Goal: Find specific page/section: Find specific page/section

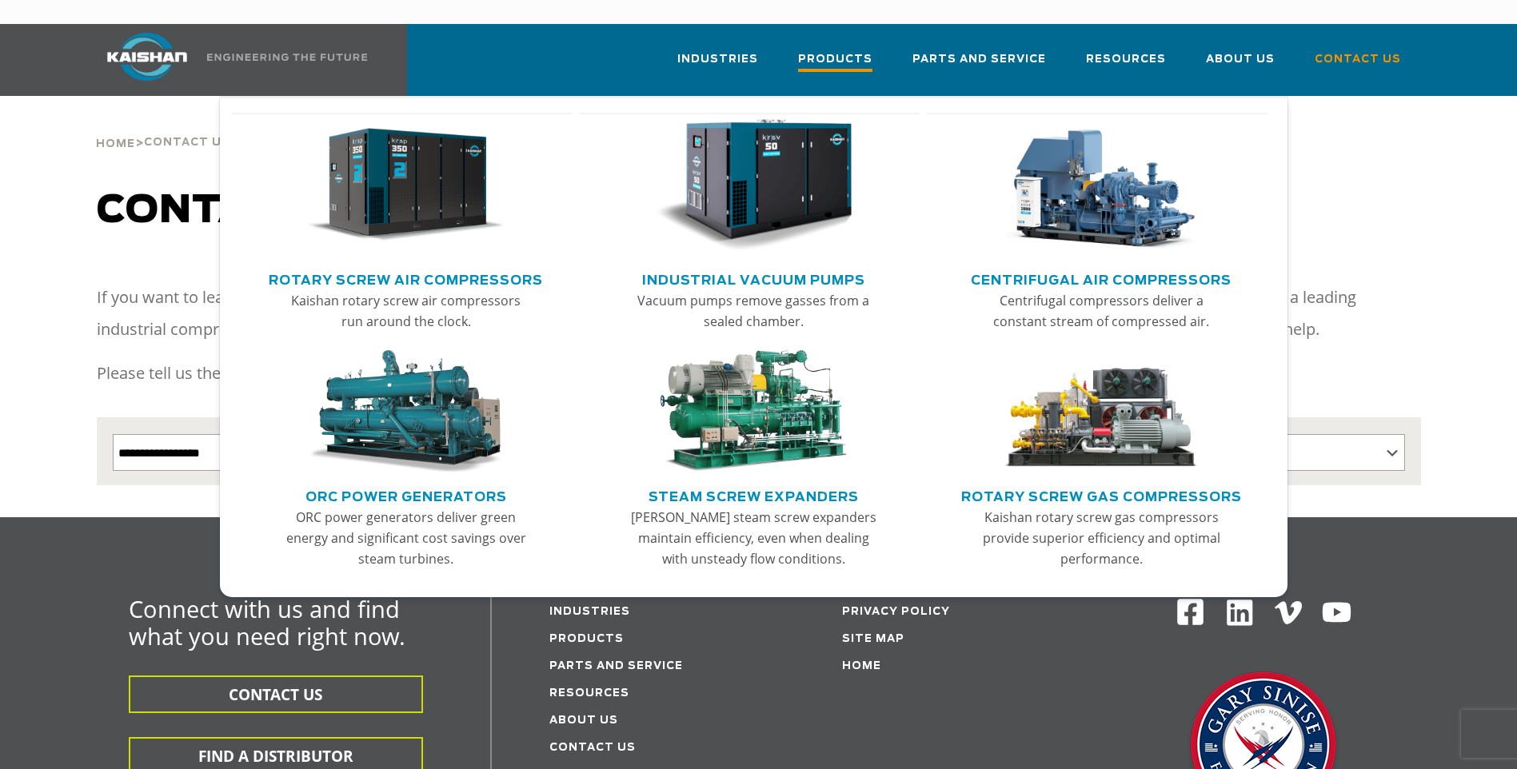
click at [845, 50] on span "Products" at bounding box center [835, 61] width 74 height 22
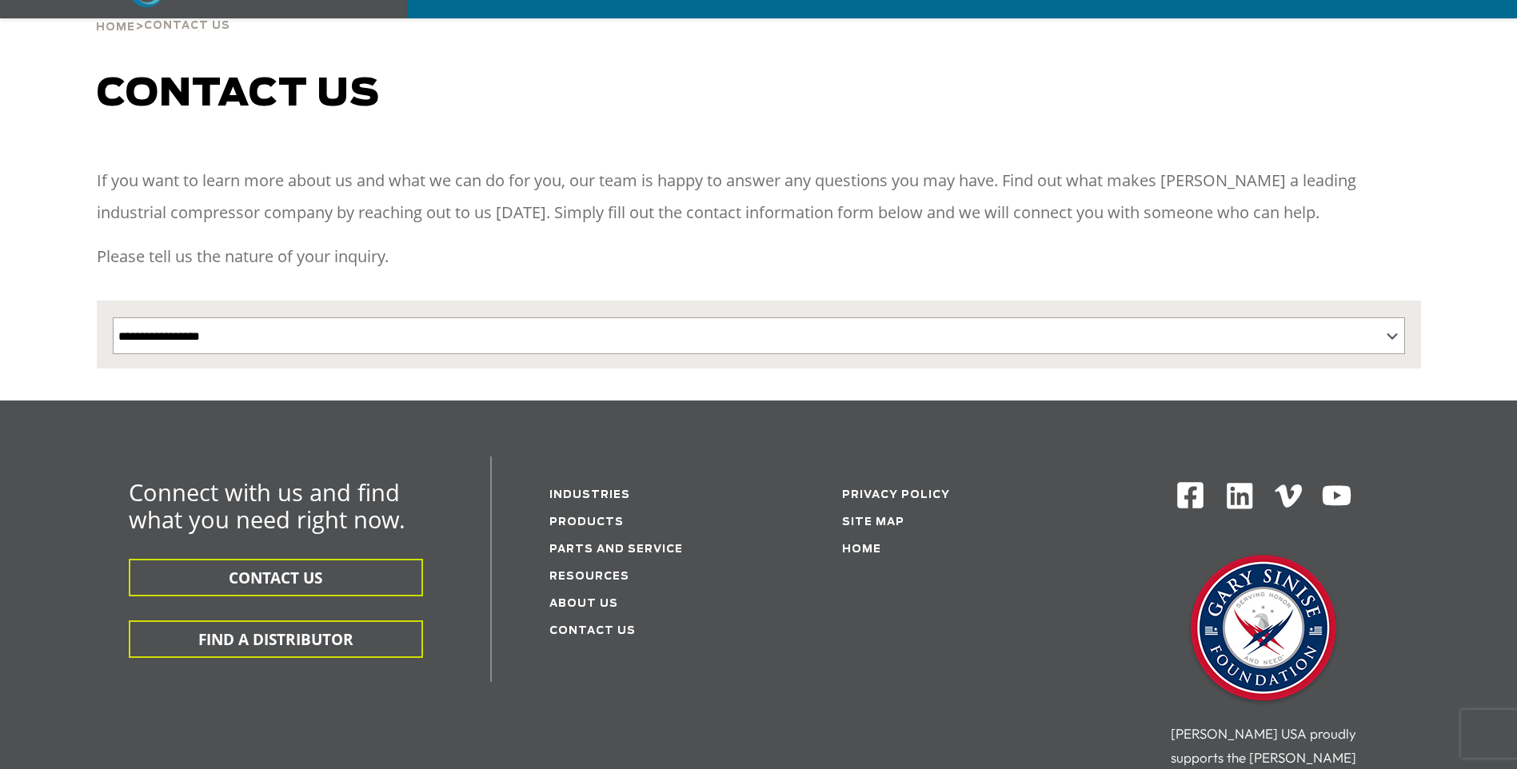
scroll to position [160, 0]
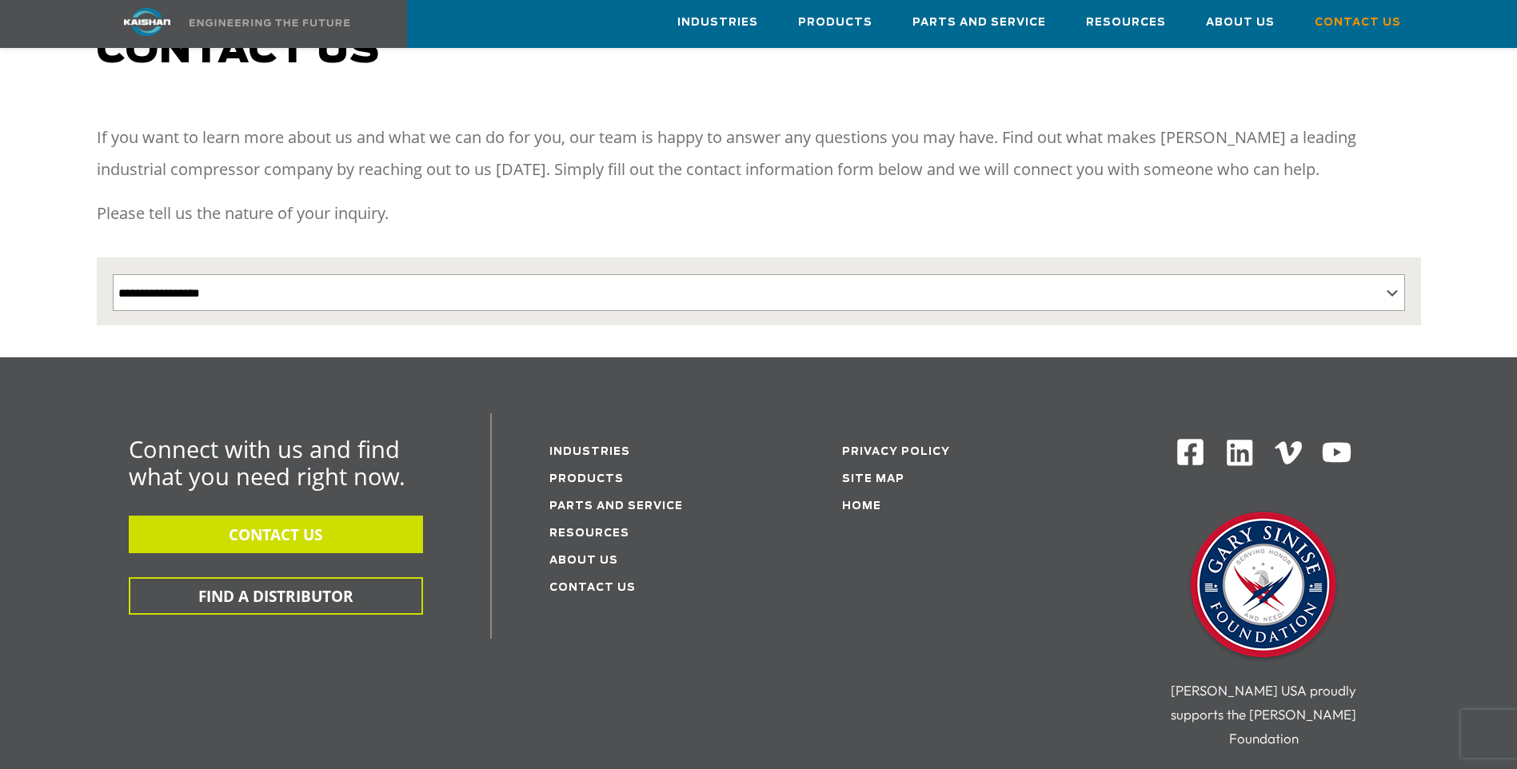
click at [311, 516] on button "CONTACT US" at bounding box center [276, 535] width 294 height 38
